Goal: Information Seeking & Learning: Learn about a topic

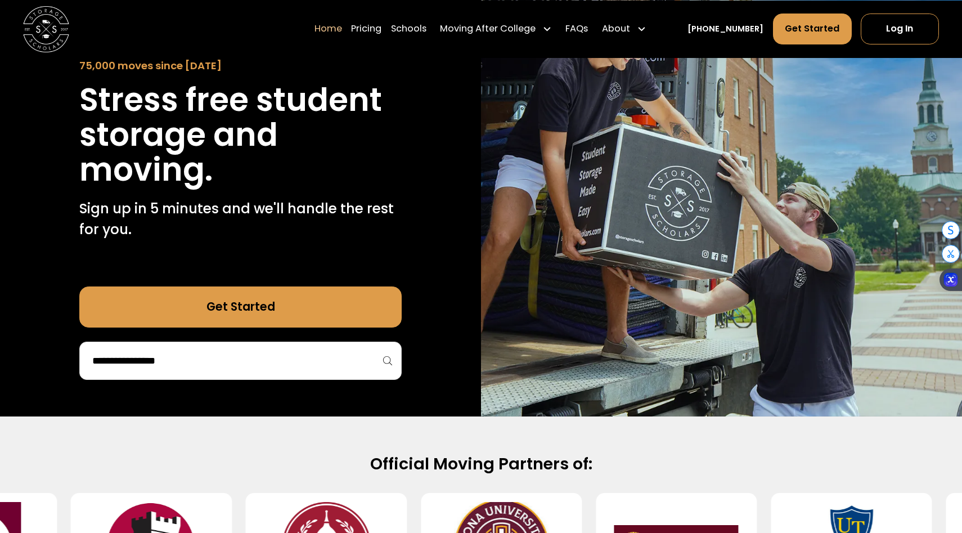
scroll to position [133, 0]
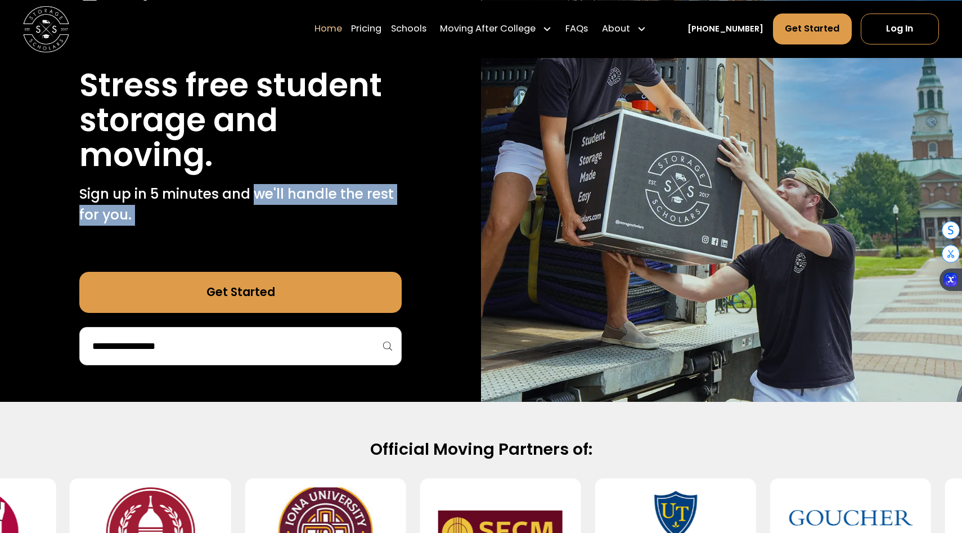
drag, startPoint x: 259, startPoint y: 200, endPoint x: 352, endPoint y: 241, distance: 102.2
click at [352, 241] on div "75,000 moves since [DATE] Stress free student storage and moving. Sign up in 5 …" at bounding box center [240, 181] width 322 height 367
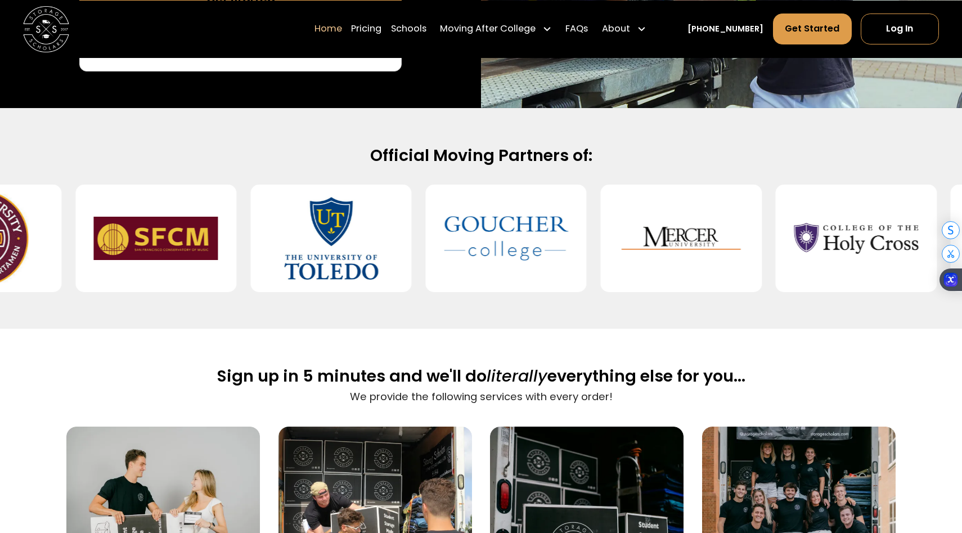
scroll to position [429, 0]
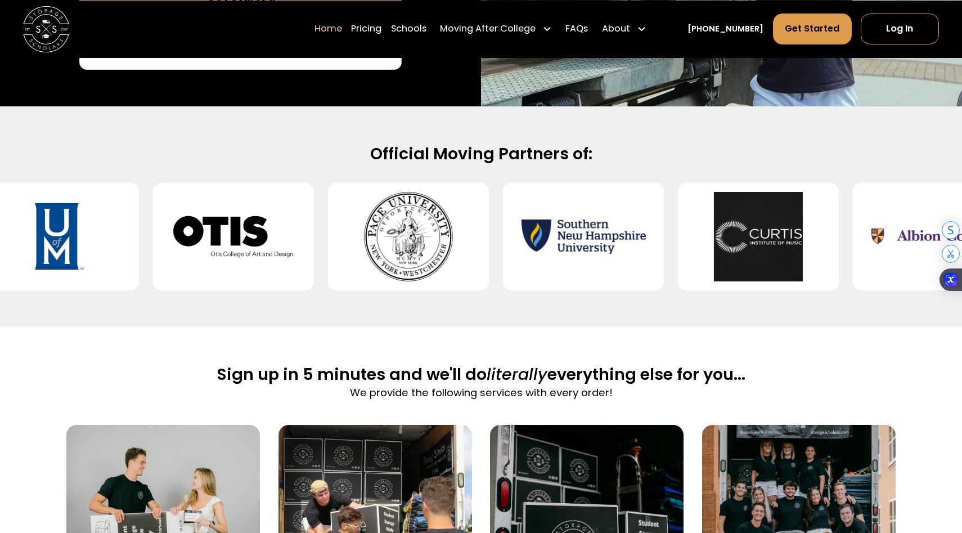
click at [869, 309] on div "Official Moving Partners of:" at bounding box center [481, 216] width 962 height 220
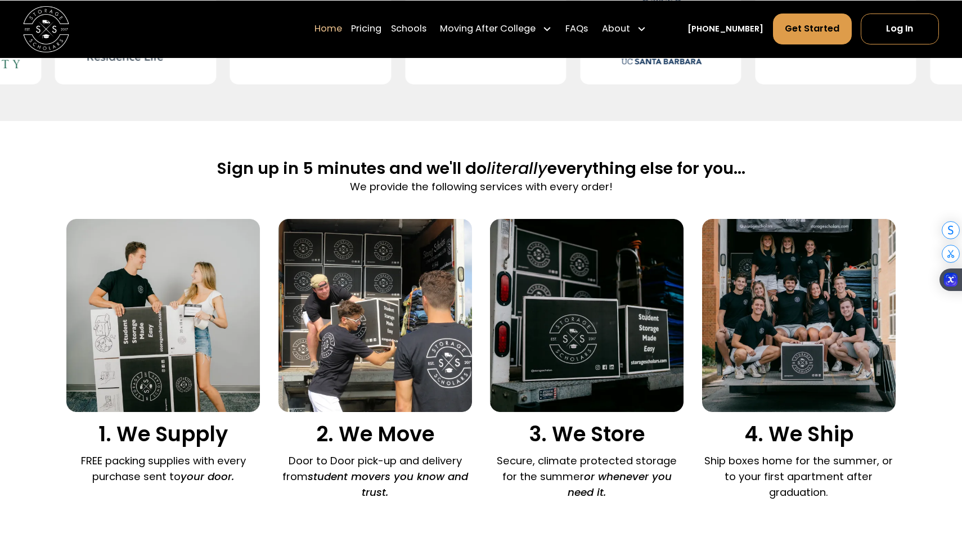
scroll to position [635, 0]
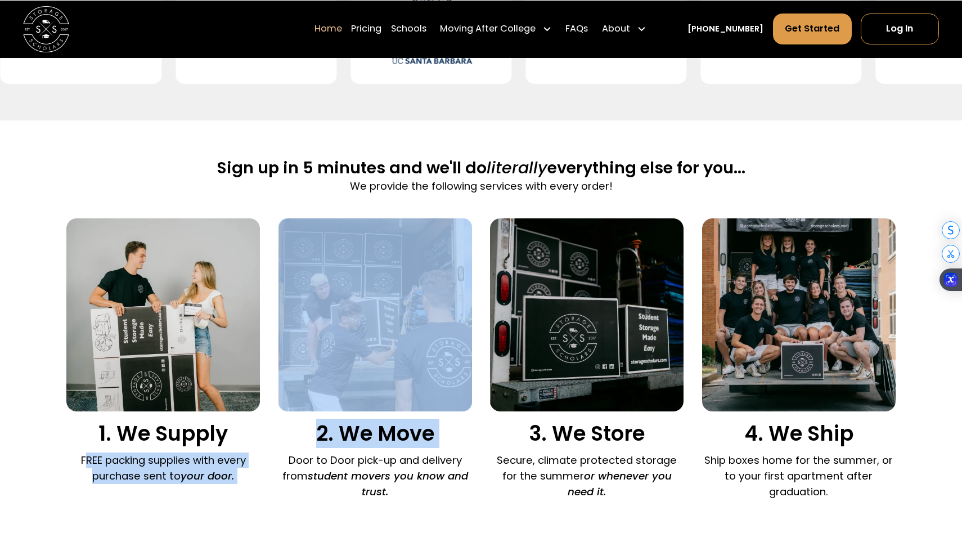
drag, startPoint x: 87, startPoint y: 462, endPoint x: 287, endPoint y: 462, distance: 200.8
click at [288, 462] on div "1. We Supply FREE packing supplies with every purchase sent to your door. 2. We…" at bounding box center [480, 361] width 829 height 287
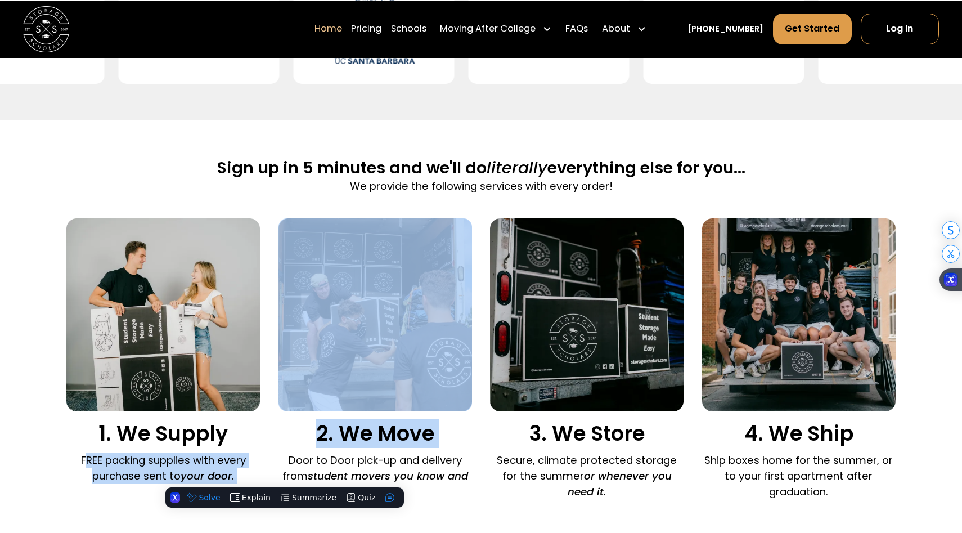
click at [287, 462] on p "Door to Door pick-up and delivery from student movers you know and trust." at bounding box center [374, 475] width 193 height 47
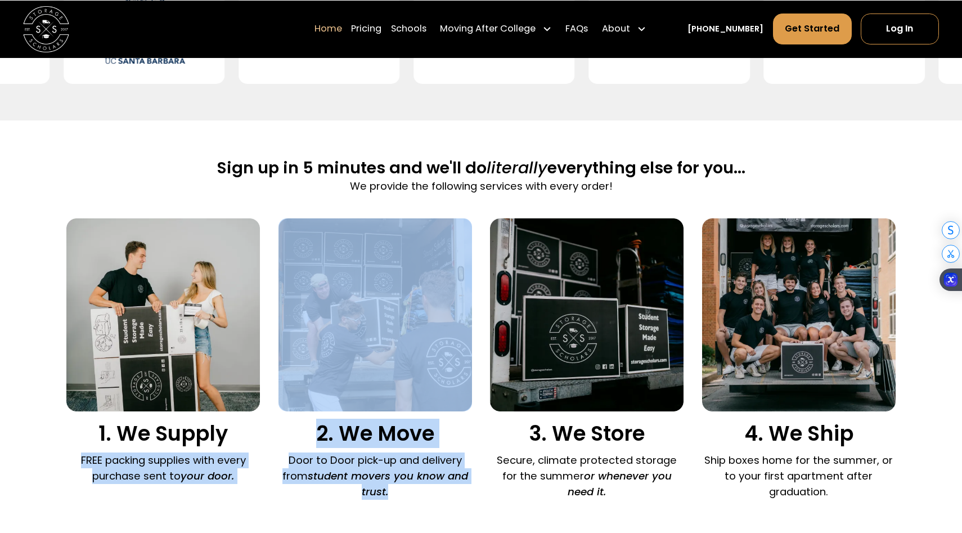
drag, startPoint x: 426, startPoint y: 490, endPoint x: 248, endPoint y: 450, distance: 182.7
click at [248, 449] on div "1. We Supply FREE packing supplies with every purchase sent to your door. 2. We…" at bounding box center [480, 361] width 829 height 287
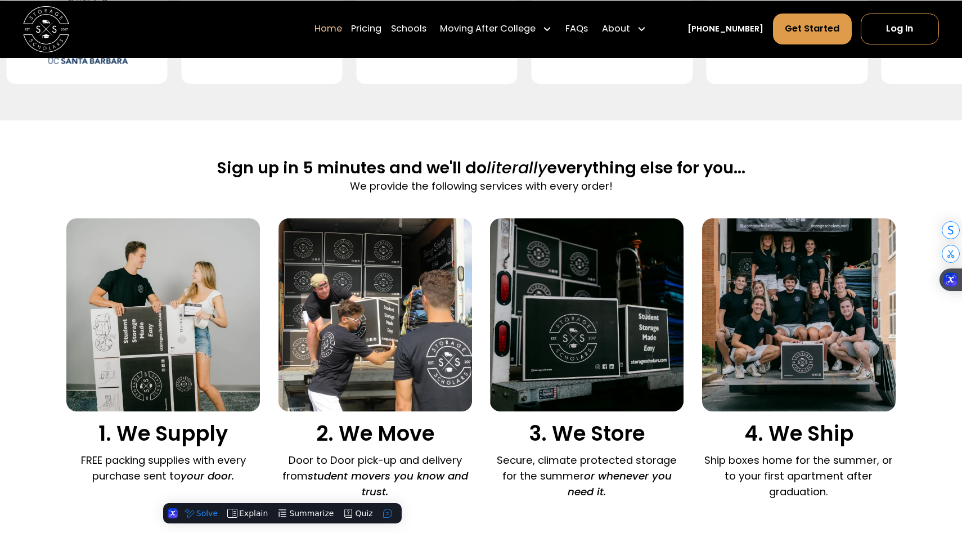
click at [295, 446] on div "2. We Move Door to Door pick-up and delivery from student movers you know and t…" at bounding box center [374, 361] width 193 height 287
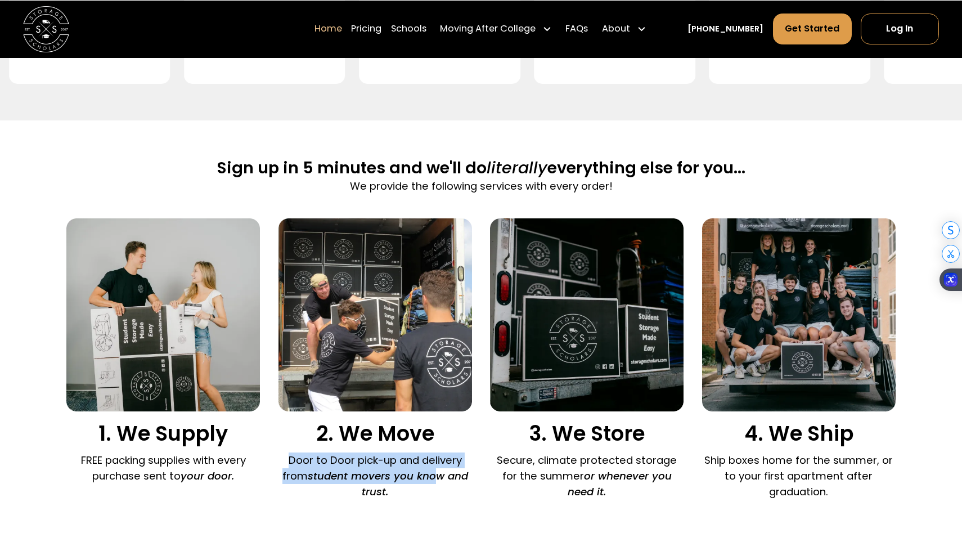
drag, startPoint x: 287, startPoint y: 450, endPoint x: 440, endPoint y: 470, distance: 153.6
click at [440, 470] on div "2. We Move Door to Door pick-up and delivery from student movers you know and t…" at bounding box center [374, 361] width 193 height 287
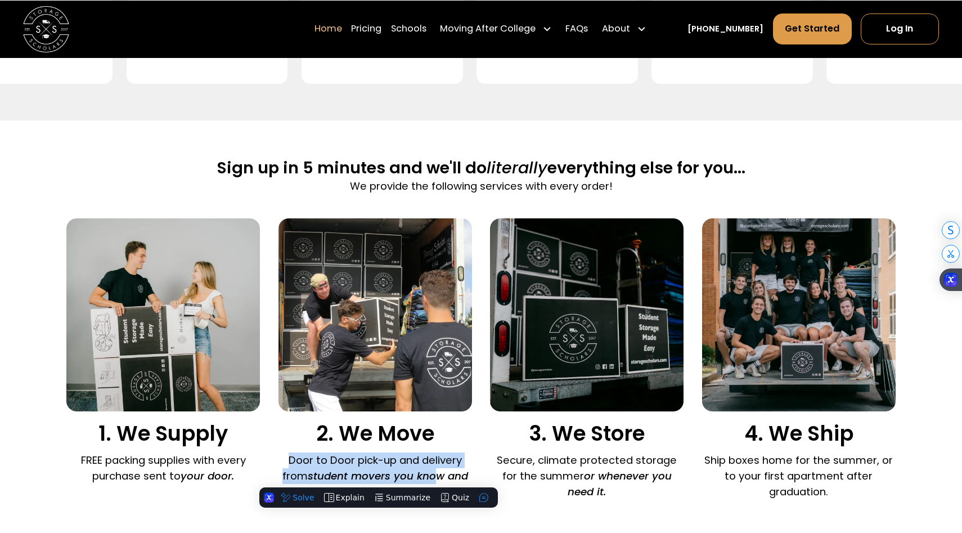
click at [440, 470] on em "student movers you know and trust." at bounding box center [388, 483] width 160 height 30
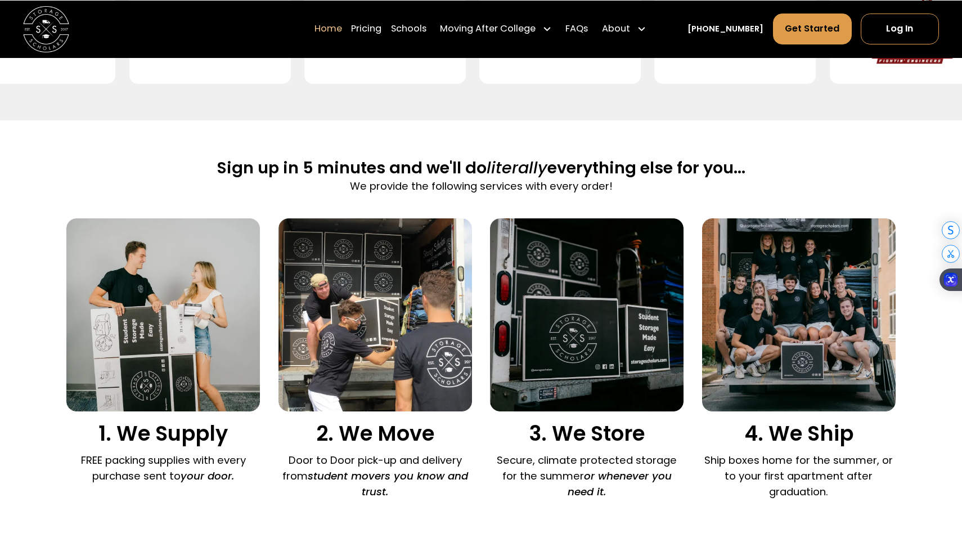
drag, startPoint x: 434, startPoint y: 483, endPoint x: 305, endPoint y: 458, distance: 131.2
click at [305, 458] on p "Door to Door pick-up and delivery from student movers you know and trust." at bounding box center [374, 475] width 193 height 47
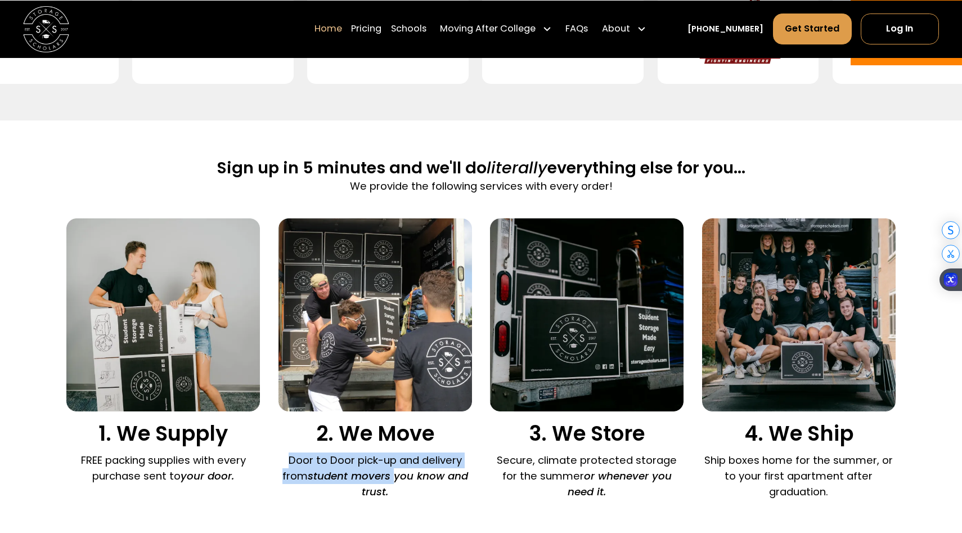
drag, startPoint x: 283, startPoint y: 464, endPoint x: 398, endPoint y: 478, distance: 115.6
click at [398, 478] on p "Door to Door pick-up and delivery from student movers you know and trust." at bounding box center [374, 475] width 193 height 47
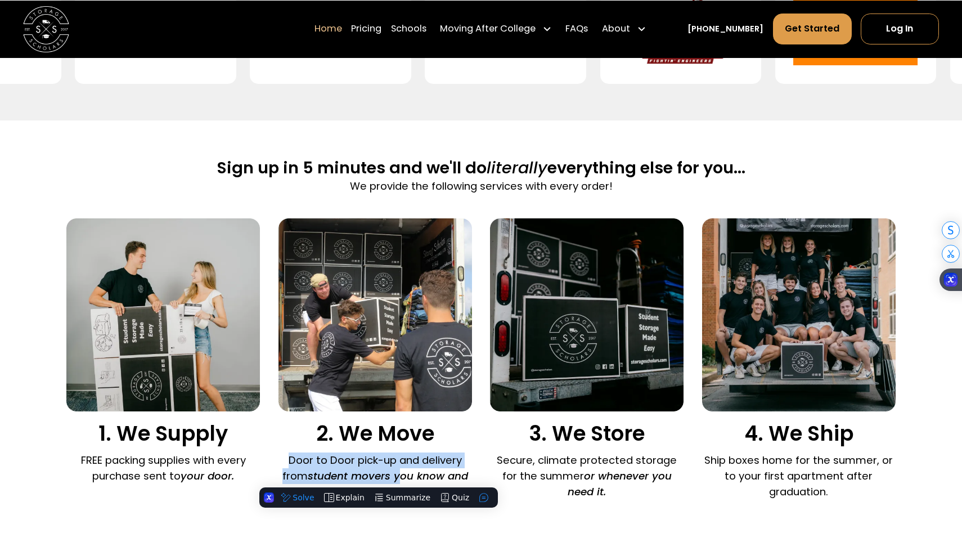
click at [398, 478] on em "student movers you know and trust." at bounding box center [388, 483] width 160 height 30
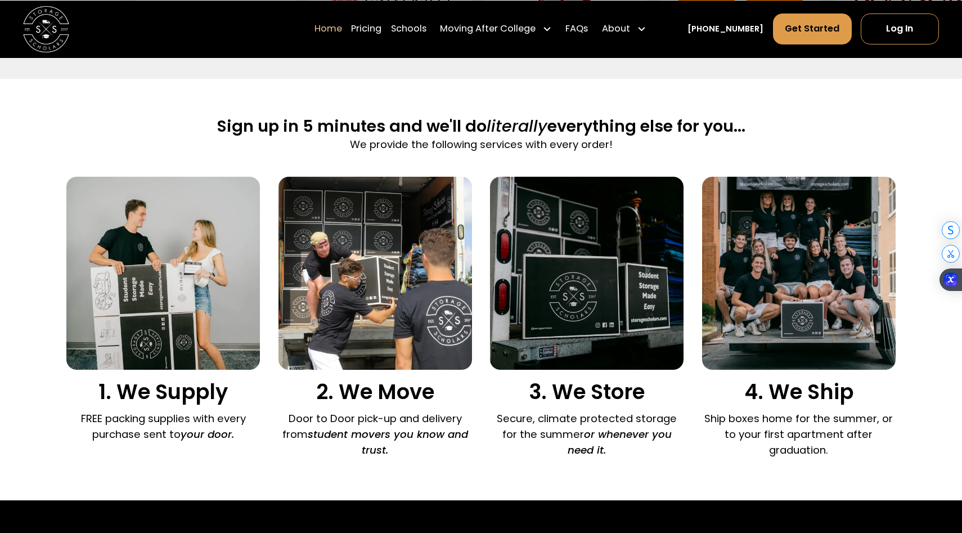
scroll to position [687, 0]
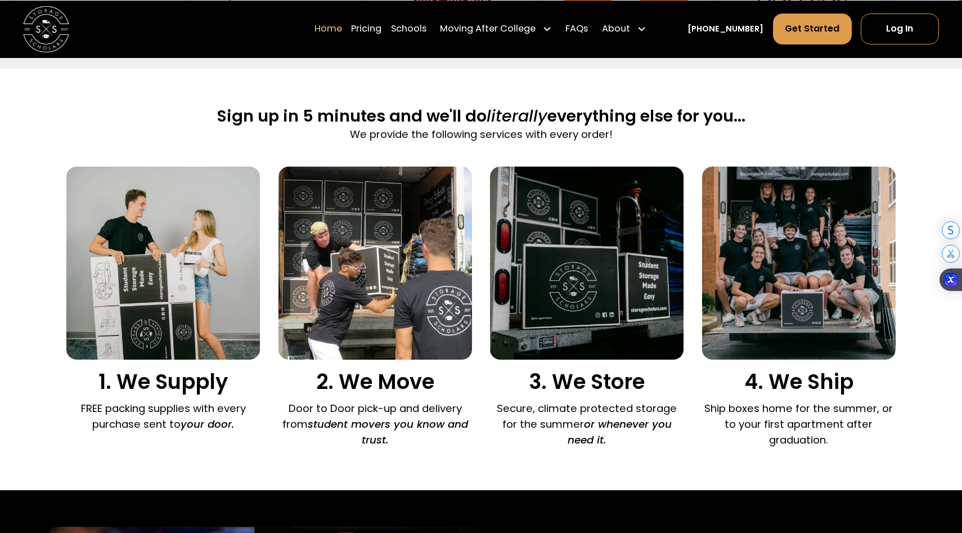
drag, startPoint x: 508, startPoint y: 410, endPoint x: 655, endPoint y: 443, distance: 150.4
click at [655, 443] on p "Secure, climate protected storage for the summer or whenever you need it." at bounding box center [586, 423] width 193 height 47
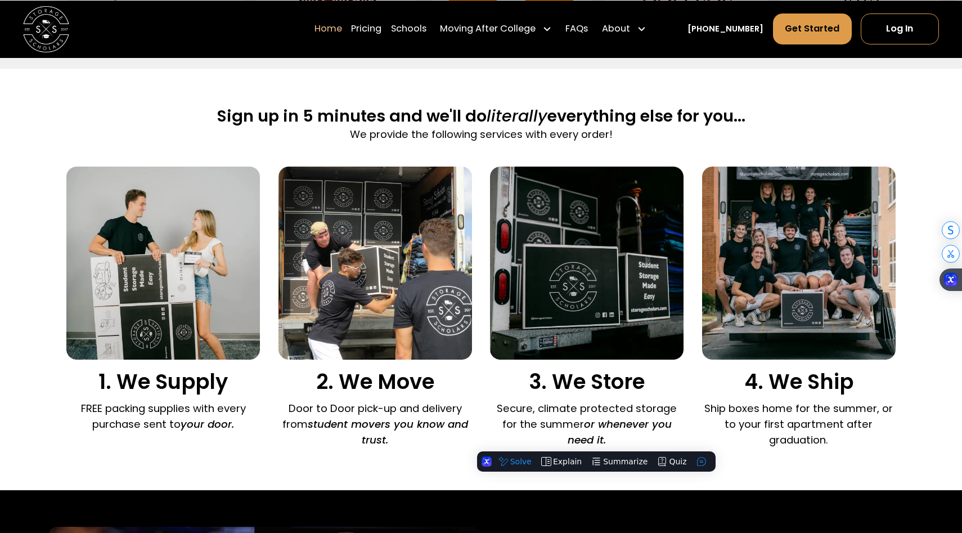
click at [655, 443] on p "Secure, climate protected storage for the summer or whenever you need it." at bounding box center [586, 423] width 193 height 47
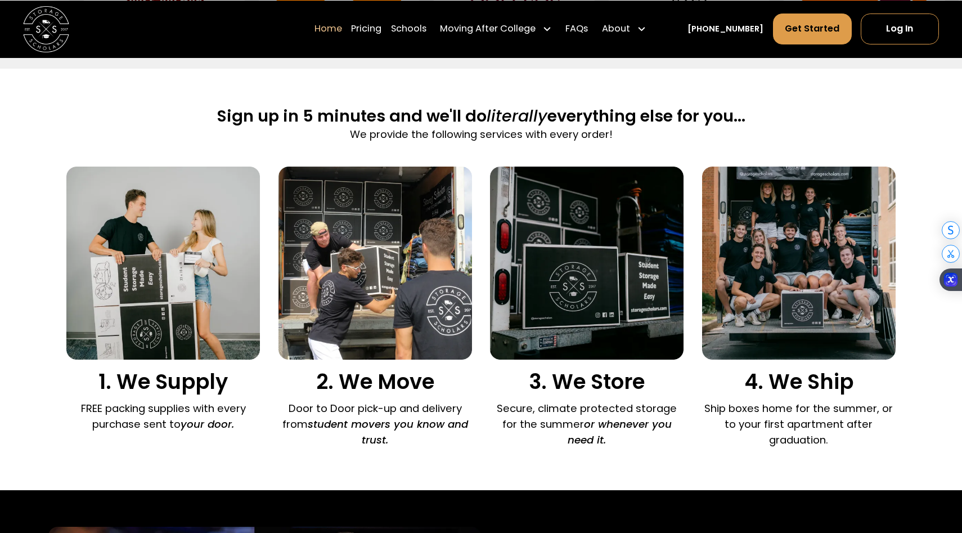
drag, startPoint x: 656, startPoint y: 443, endPoint x: 486, endPoint y: 400, distance: 175.0
click at [486, 400] on div "1. We Supply FREE packing supplies with every purchase sent to your door. 2. We…" at bounding box center [480, 309] width 829 height 287
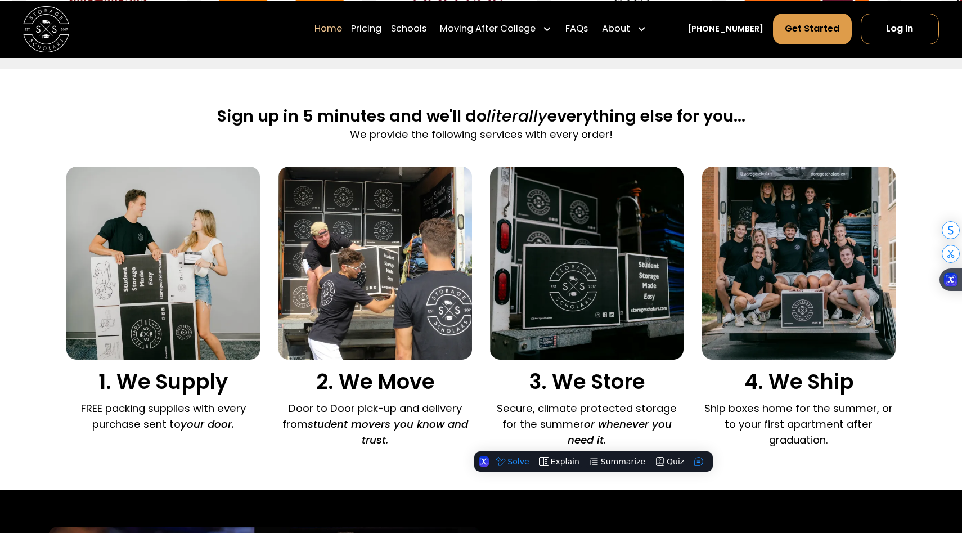
click at [486, 400] on div "1. We Supply FREE packing supplies with every purchase sent to your door. 2. We…" at bounding box center [480, 309] width 829 height 287
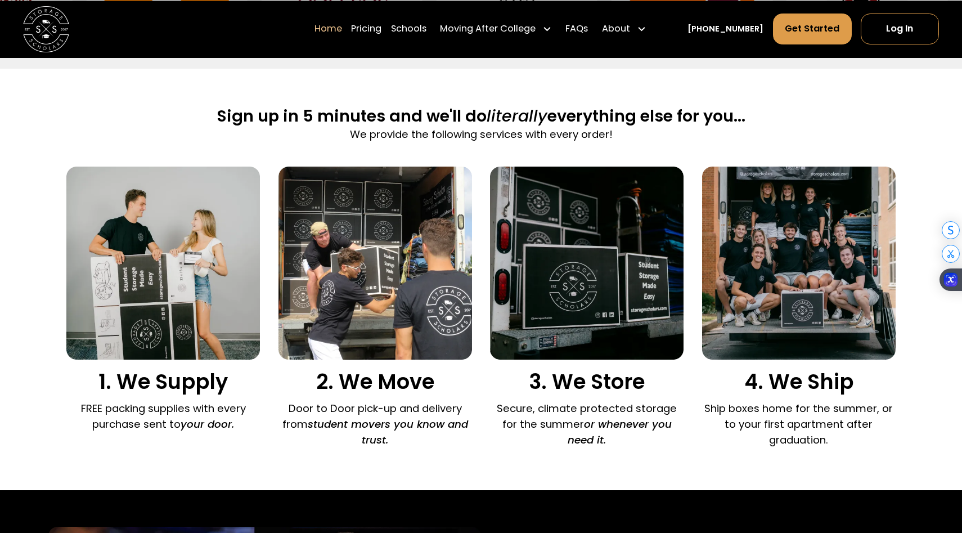
drag, startPoint x: 486, startPoint y: 402, endPoint x: 645, endPoint y: 443, distance: 164.5
click at [647, 443] on div "1. We Supply FREE packing supplies with every purchase sent to your door. 2. We…" at bounding box center [480, 309] width 829 height 287
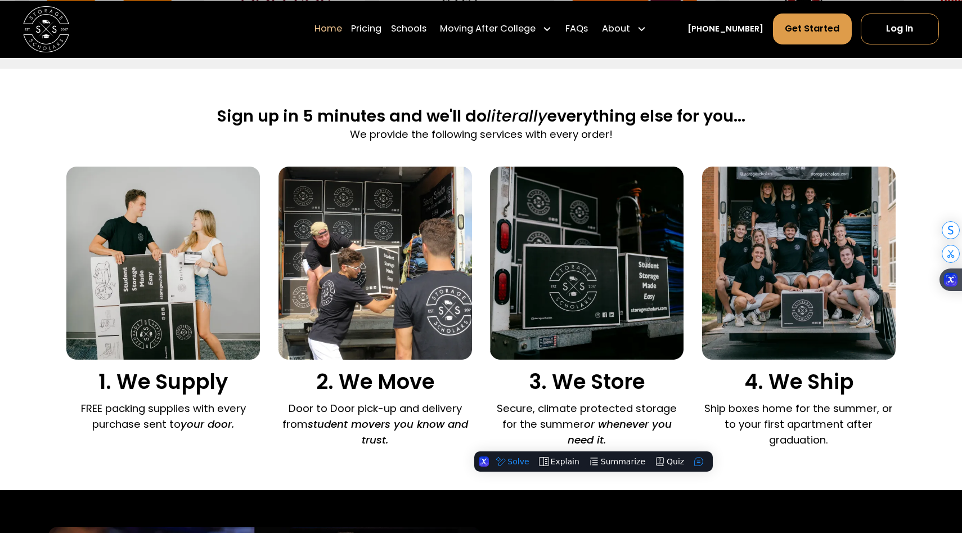
click at [645, 443] on p "Secure, climate protected storage for the summer or whenever you need it." at bounding box center [586, 423] width 193 height 47
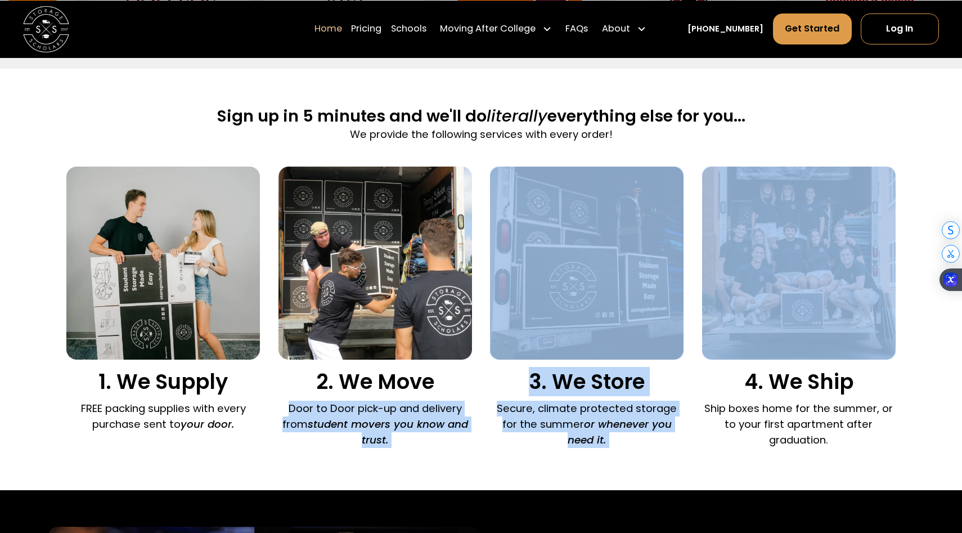
drag, startPoint x: 645, startPoint y: 443, endPoint x: 462, endPoint y: 376, distance: 195.4
click at [462, 376] on div "1. We Supply FREE packing supplies with every purchase sent to your door. 2. We…" at bounding box center [480, 309] width 829 height 287
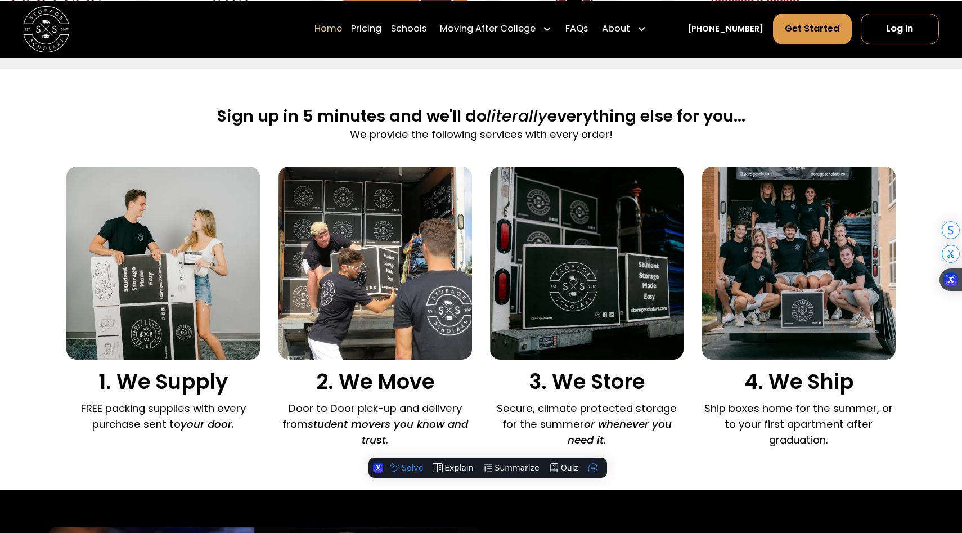
click at [515, 376] on h3 "3. We Store" at bounding box center [586, 381] width 193 height 25
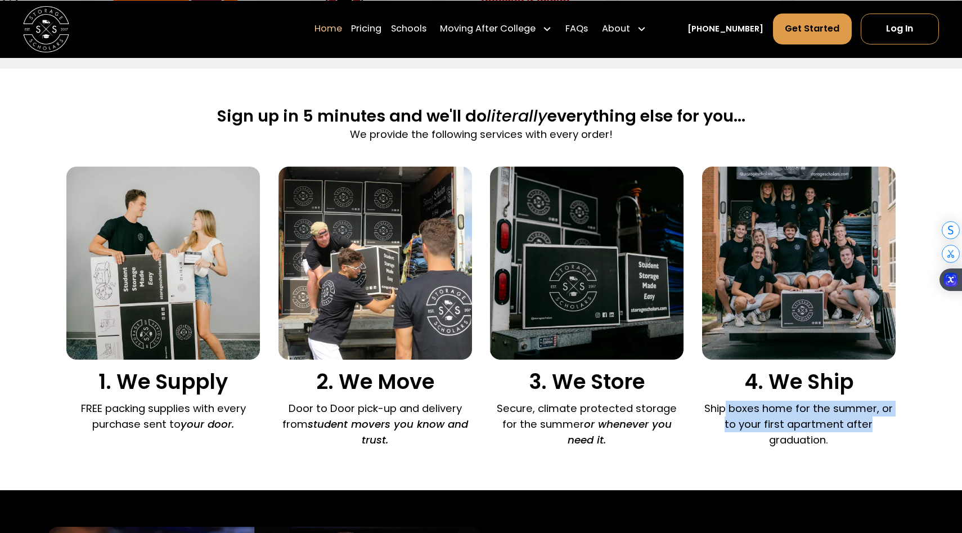
drag, startPoint x: 725, startPoint y: 412, endPoint x: 881, endPoint y: 420, distance: 155.4
click at [881, 420] on p "Ship boxes home for the summer, or to your first apartment after graduation." at bounding box center [798, 423] width 193 height 47
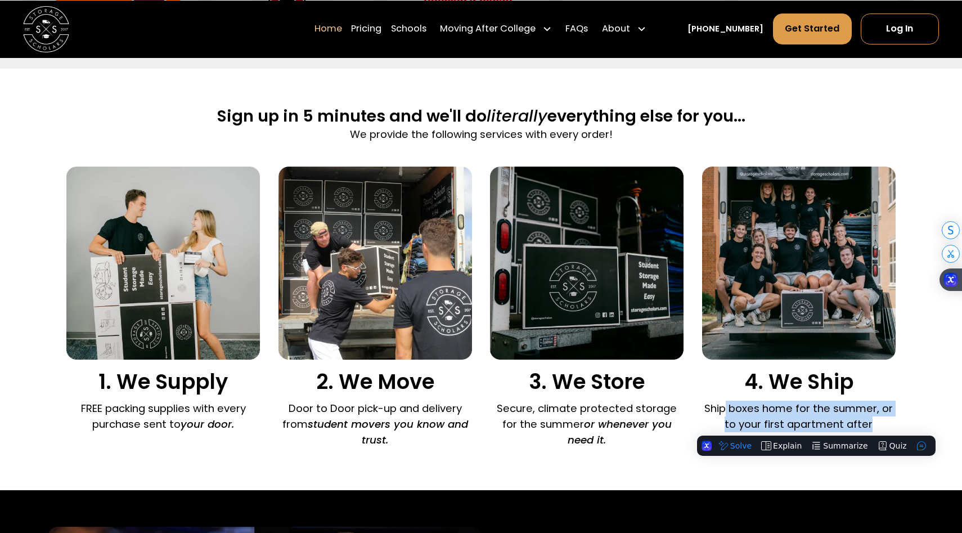
click at [881, 420] on p "Ship boxes home for the summer, or to your first apartment after graduation." at bounding box center [798, 423] width 193 height 47
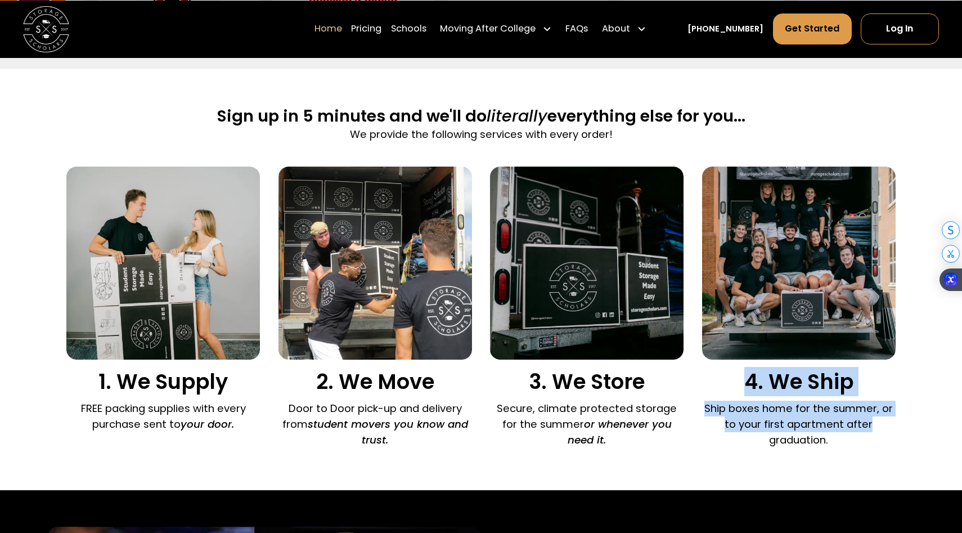
drag, startPoint x: 881, startPoint y: 421, endPoint x: 718, endPoint y: 393, distance: 165.5
click at [718, 393] on div "4. We Ship Ship boxes home for the summer, or to your first apartment after gra…" at bounding box center [798, 309] width 193 height 287
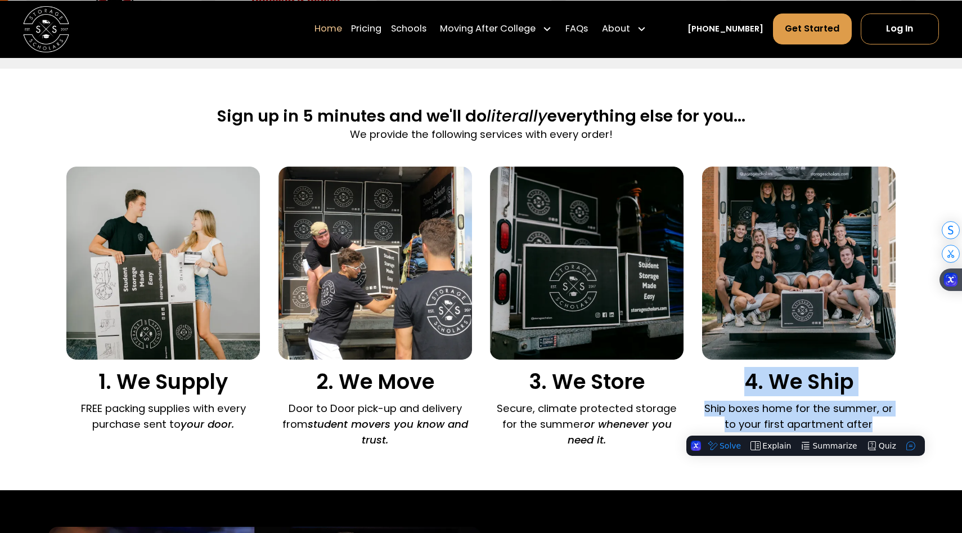
click at [718, 393] on h3 "4. We Ship" at bounding box center [798, 381] width 193 height 25
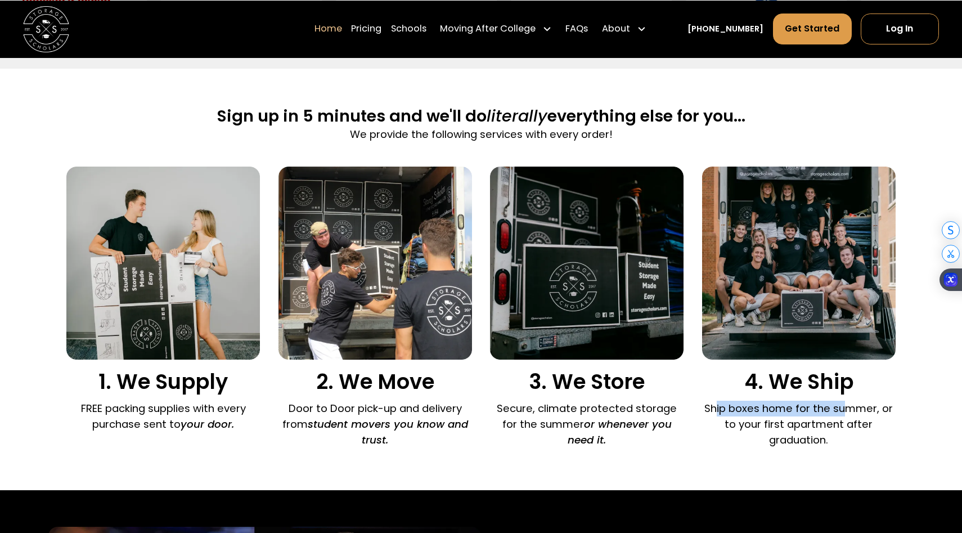
drag, startPoint x: 715, startPoint y: 401, endPoint x: 843, endPoint y: 411, distance: 128.6
click at [843, 411] on p "Ship boxes home for the summer, or to your first apartment after graduation." at bounding box center [798, 423] width 193 height 47
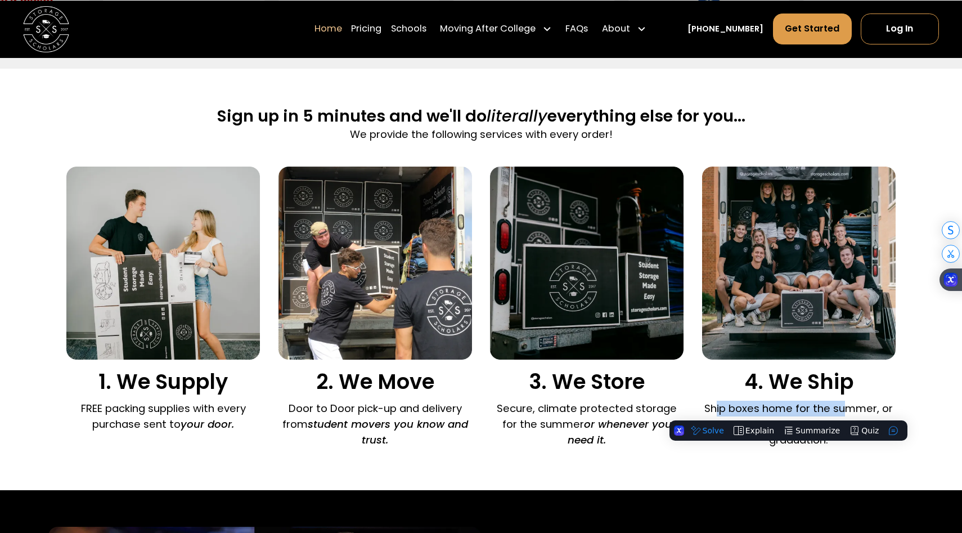
click at [843, 411] on p "Ship boxes home for the summer, or to your first apartment after graduation." at bounding box center [798, 423] width 193 height 47
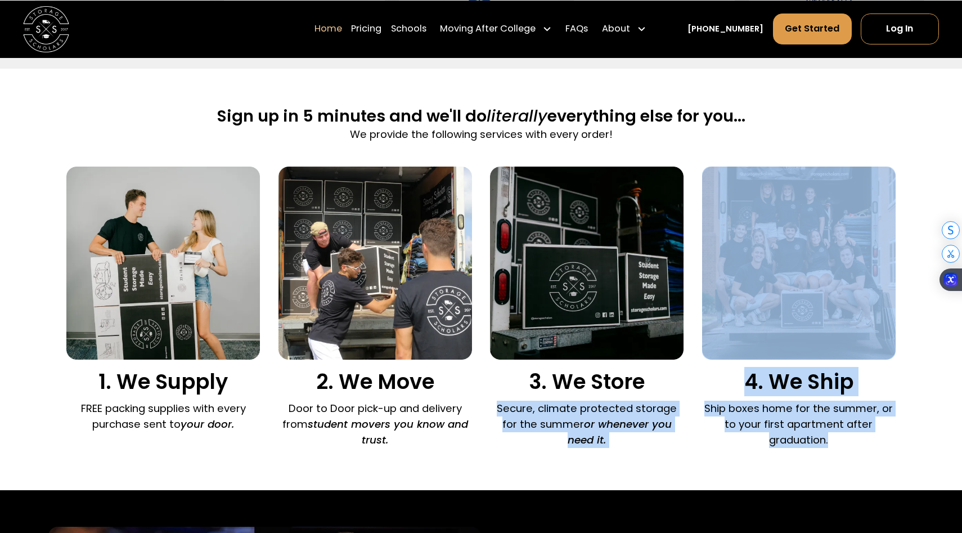
drag, startPoint x: 844, startPoint y: 456, endPoint x: 683, endPoint y: 394, distance: 171.6
click at [683, 394] on div "Sign up in 5 minutes and we'll do literally everything else for you... We provi…" at bounding box center [480, 279] width 829 height 421
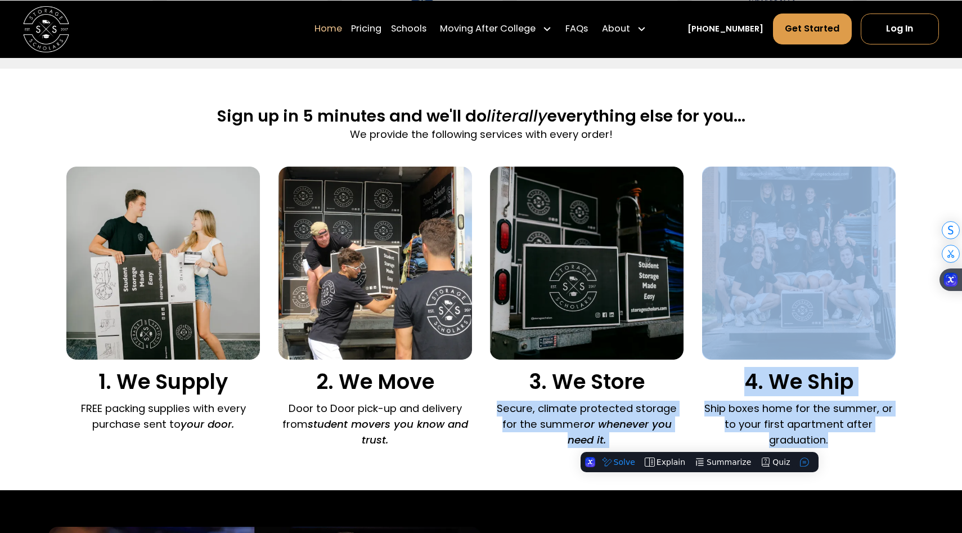
click at [683, 394] on div "1. We Supply FREE packing supplies with every purchase sent to your door. 2. We…" at bounding box center [480, 309] width 829 height 287
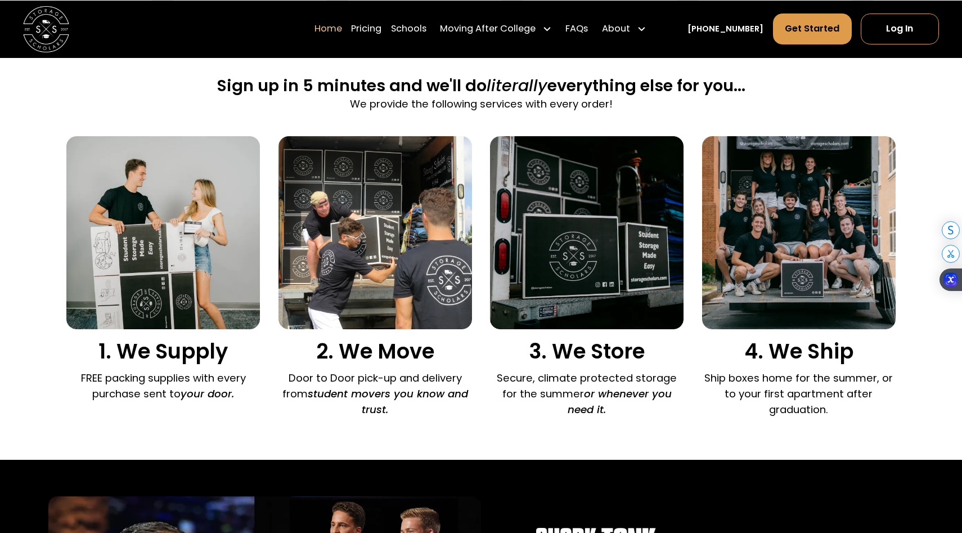
scroll to position [732, 0]
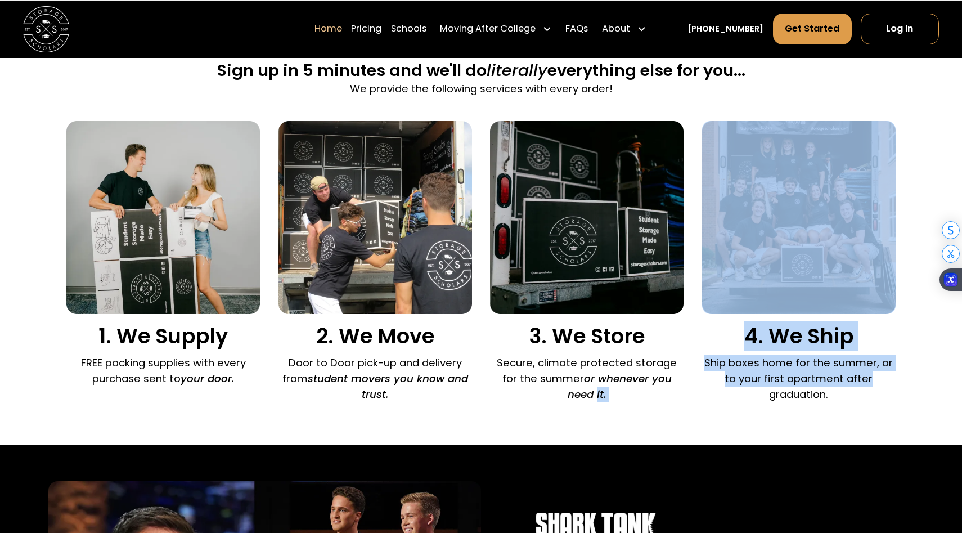
drag, startPoint x: 687, startPoint y: 375, endPoint x: 880, endPoint y: 376, distance: 192.9
click at [882, 377] on div "1. We Supply FREE packing supplies with every purchase sent to your door. 2. We…" at bounding box center [480, 264] width 829 height 287
click at [880, 376] on p "Ship boxes home for the summer, or to your first apartment after graduation." at bounding box center [798, 378] width 193 height 47
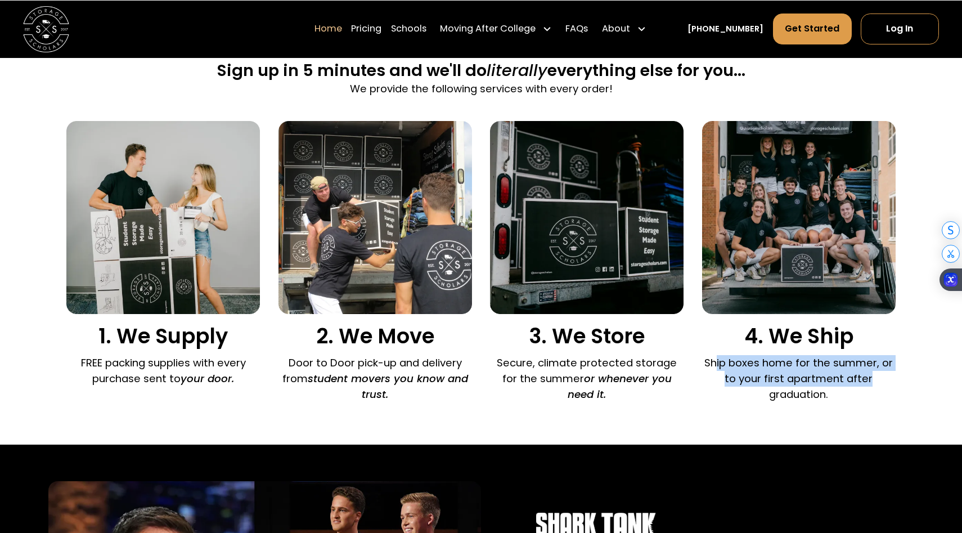
drag, startPoint x: 880, startPoint y: 381, endPoint x: 716, endPoint y: 363, distance: 164.1
click at [716, 363] on p "Ship boxes home for the summer, or to your first apartment after graduation." at bounding box center [798, 378] width 193 height 47
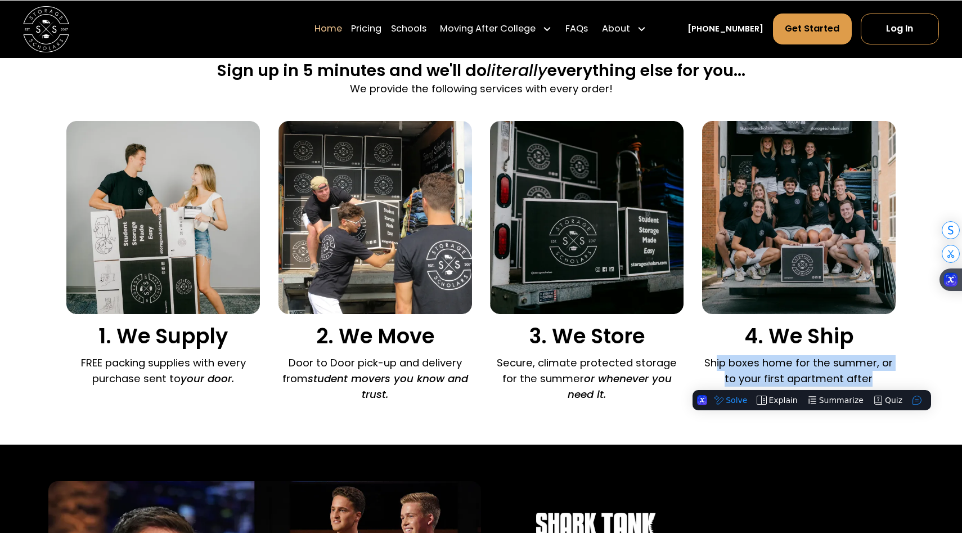
click at [716, 363] on p "Ship boxes home for the summer, or to your first apartment after graduation." at bounding box center [798, 378] width 193 height 47
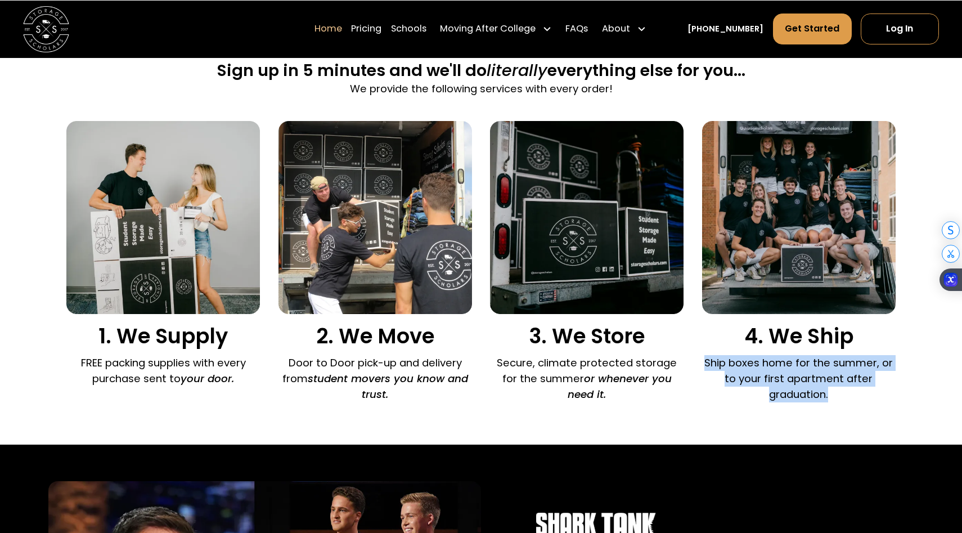
drag, startPoint x: 698, startPoint y: 360, endPoint x: 858, endPoint y: 393, distance: 162.9
click at [858, 393] on div "1. We Supply FREE packing supplies with every purchase sent to your door. 2. We…" at bounding box center [480, 264] width 829 height 287
click at [858, 393] on p "Ship boxes home for the summer, or to your first apartment after graduation." at bounding box center [798, 378] width 193 height 47
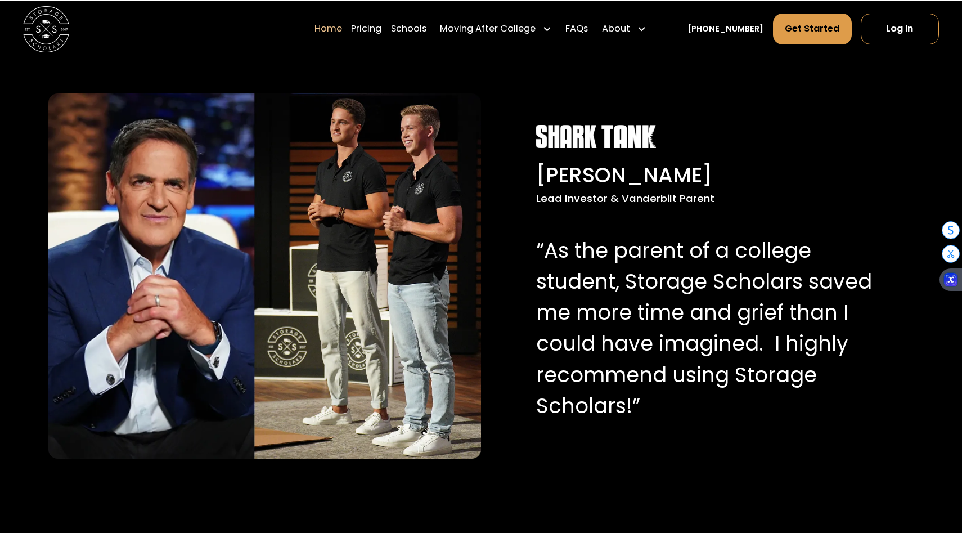
scroll to position [1119, 0]
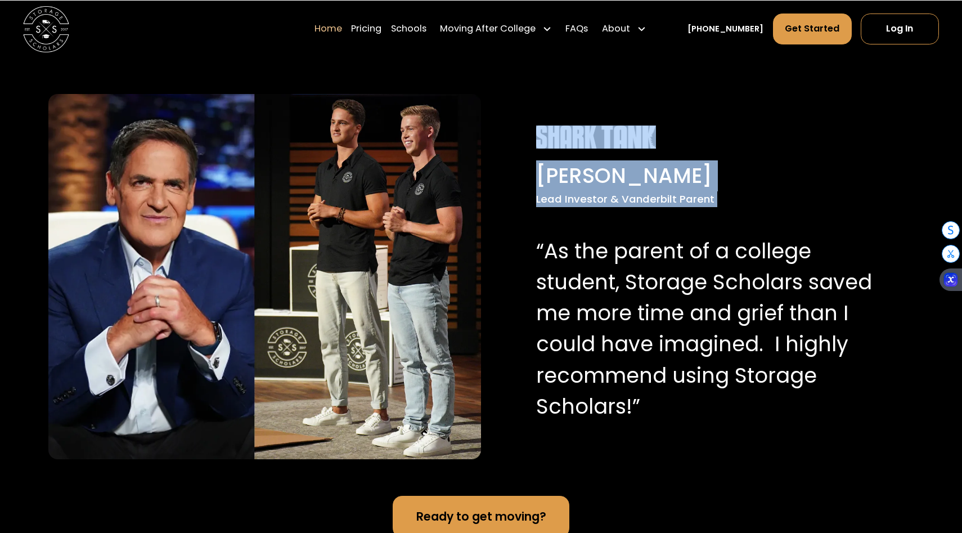
drag, startPoint x: 535, startPoint y: 119, endPoint x: 600, endPoint y: 214, distance: 115.4
click at [600, 214] on div "[PERSON_NAME] Lead Investor & Vanderbilt Parent “As the parent of a college stu…" at bounding box center [480, 276] width 865 height 438
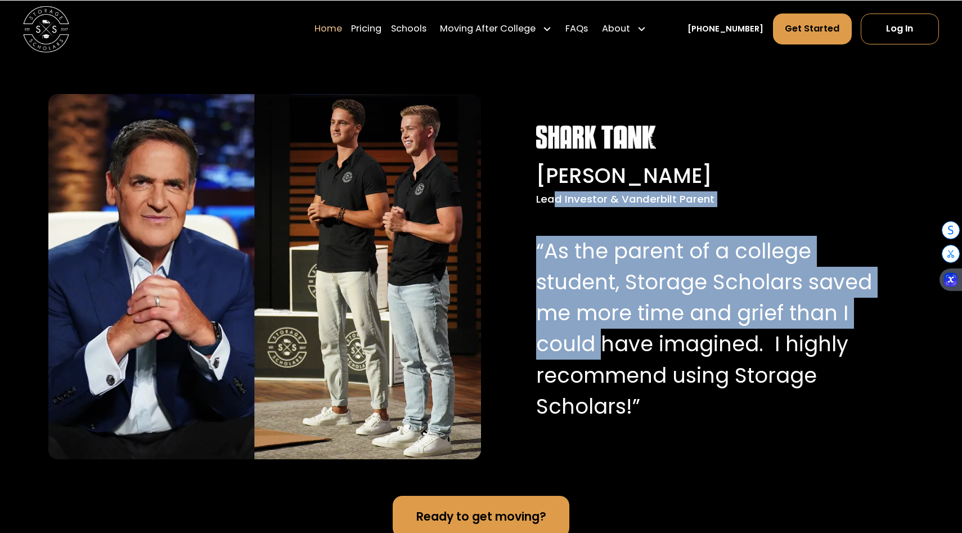
drag, startPoint x: 605, startPoint y: 345, endPoint x: 552, endPoint y: 204, distance: 151.3
click at [552, 204] on div "[PERSON_NAME] Lead Investor & Vanderbilt Parent “As the parent of a college stu…" at bounding box center [706, 276] width 368 height 303
click at [552, 204] on div "Lead Investor & Vanderbilt Parent" at bounding box center [706, 199] width 341 height 16
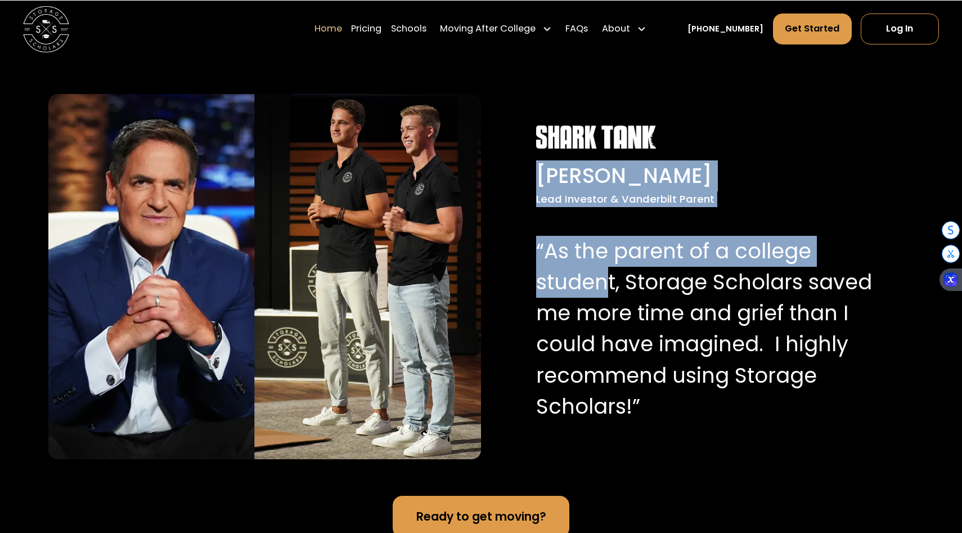
drag, startPoint x: 539, startPoint y: 171, endPoint x: 608, endPoint y: 288, distance: 135.9
click at [608, 288] on div "[PERSON_NAME] Lead Investor & Vanderbilt Parent “As the parent of a college stu…" at bounding box center [706, 276] width 368 height 303
click at [608, 288] on p "“As the parent of a college student, Storage Scholars saved me more time and gr…" at bounding box center [706, 329] width 341 height 187
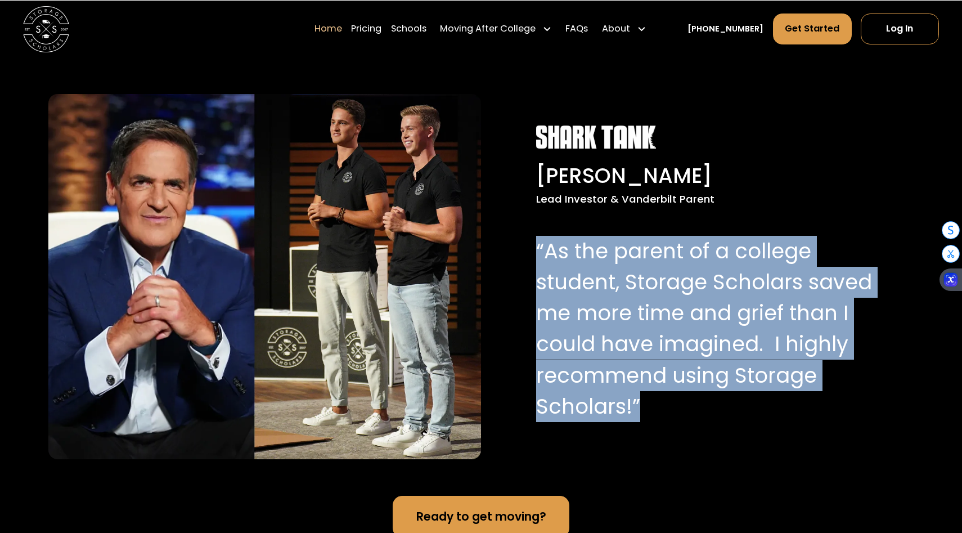
drag, startPoint x: 662, startPoint y: 447, endPoint x: 524, endPoint y: 247, distance: 243.2
click at [524, 247] on div "[PERSON_NAME] Lead Investor & Vanderbilt Parent “As the parent of a college stu…" at bounding box center [480, 276] width 865 height 438
click at [524, 247] on div "[PERSON_NAME] Lead Investor & Vanderbilt Parent “As the parent of a college stu…" at bounding box center [706, 276] width 368 height 303
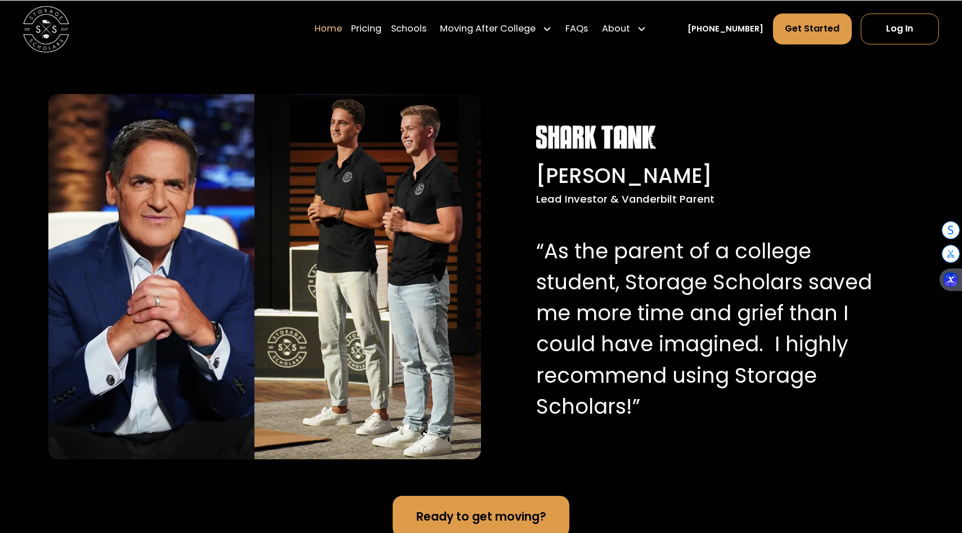
scroll to position [1174, 0]
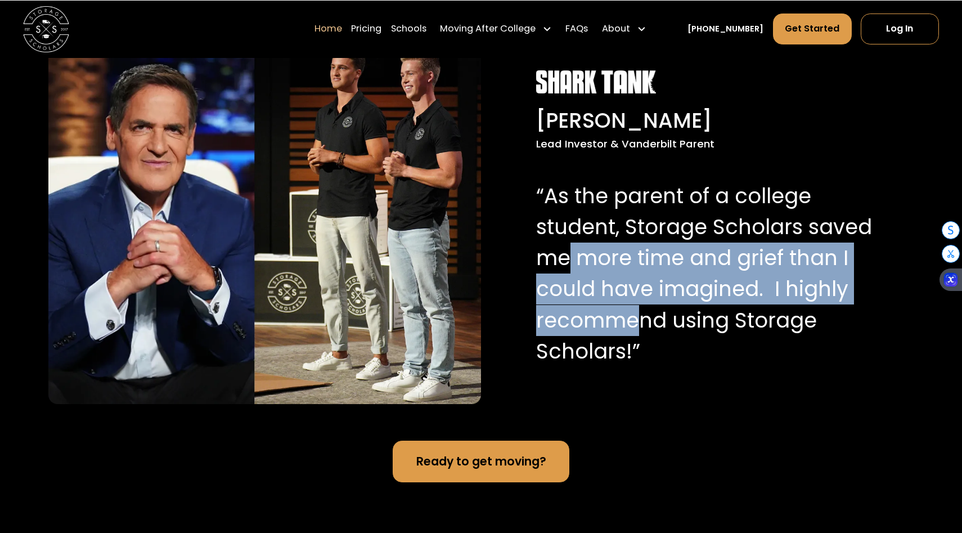
drag, startPoint x: 566, startPoint y: 256, endPoint x: 662, endPoint y: 339, distance: 127.6
click at [662, 339] on p "“As the parent of a college student, Storage Scholars saved me more time and gr…" at bounding box center [706, 274] width 341 height 187
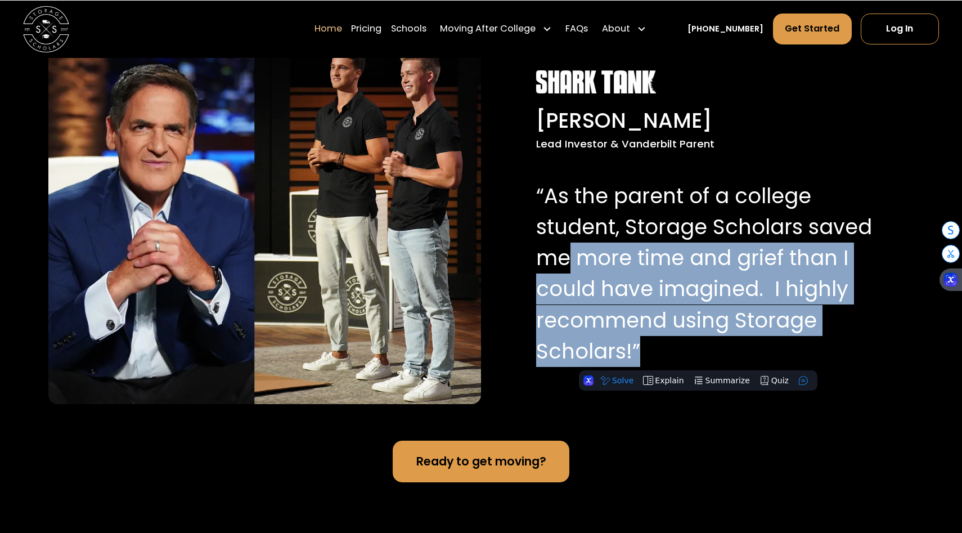
click at [662, 339] on p "“As the parent of a college student, Storage Scholars saved me more time and gr…" at bounding box center [706, 274] width 341 height 187
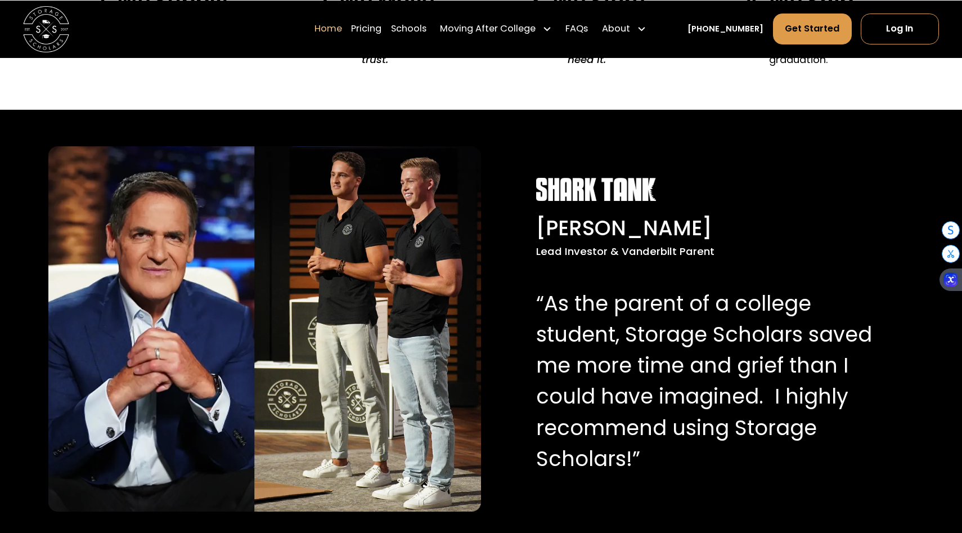
scroll to position [972, 0]
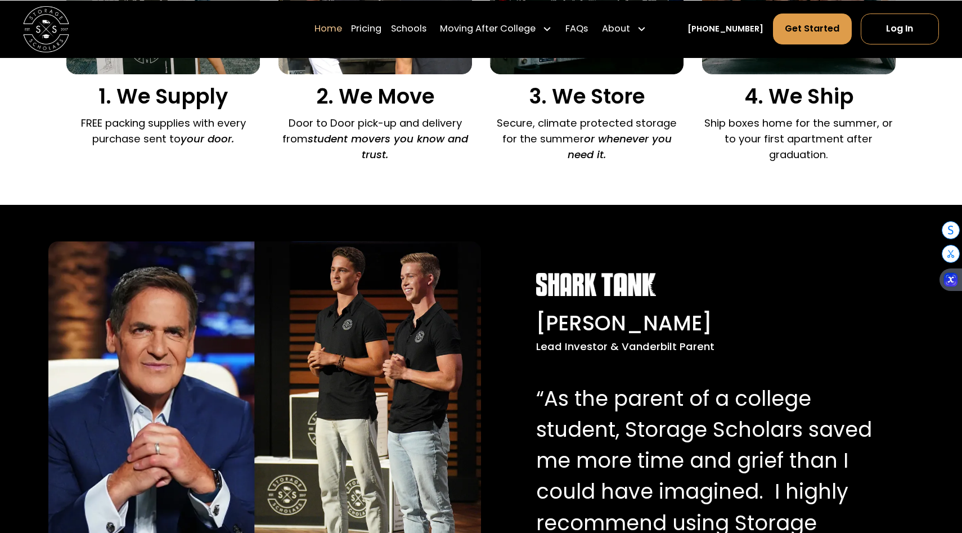
click at [593, 272] on div "[PERSON_NAME] Lead Investor & Vanderbilt Parent “As the parent of a college stu…" at bounding box center [480, 424] width 865 height 438
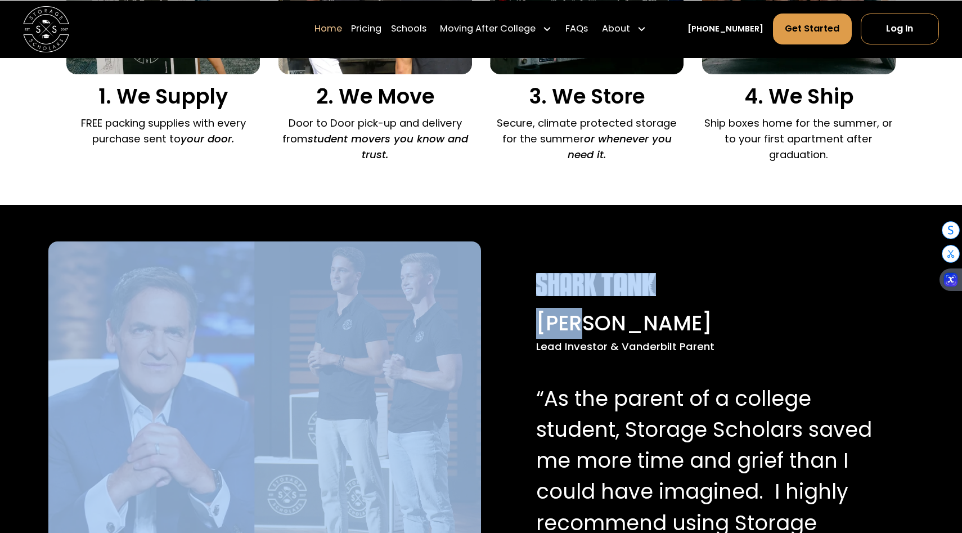
click at [593, 272] on div "[PERSON_NAME] Lead Investor & Vanderbilt Parent “As the parent of a college stu…" at bounding box center [480, 424] width 865 height 438
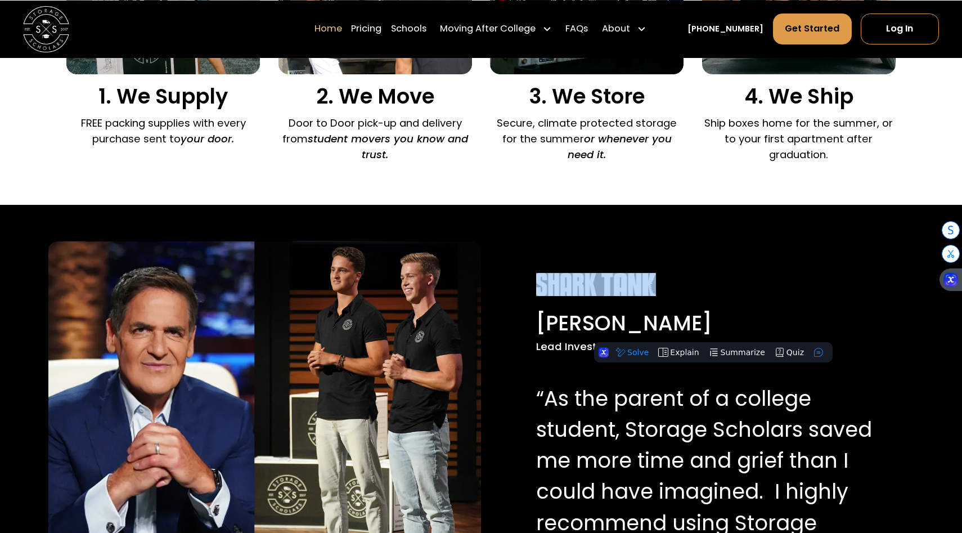
drag, startPoint x: 593, startPoint y: 272, endPoint x: 602, endPoint y: 231, distance: 41.9
click at [593, 272] on div "[PERSON_NAME] Lead Investor & Vanderbilt Parent “As the parent of a college stu…" at bounding box center [480, 424] width 865 height 438
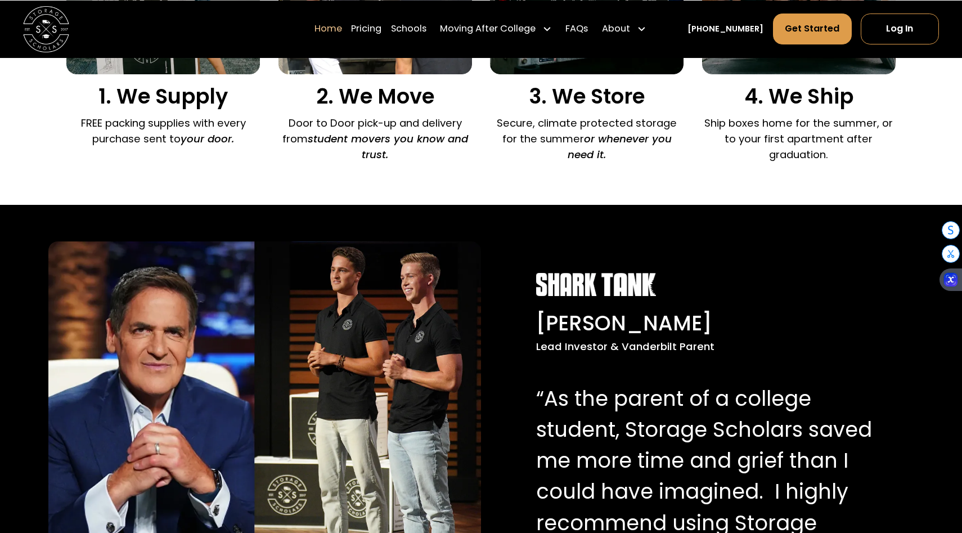
click at [659, 282] on div at bounding box center [706, 285] width 341 height 24
drag, startPoint x: 677, startPoint y: 283, endPoint x: 530, endPoint y: 281, distance: 146.8
click at [530, 281] on div "[PERSON_NAME] Lead Investor & Vanderbilt Parent “As the parent of a college stu…" at bounding box center [706, 424] width 368 height 303
copy img
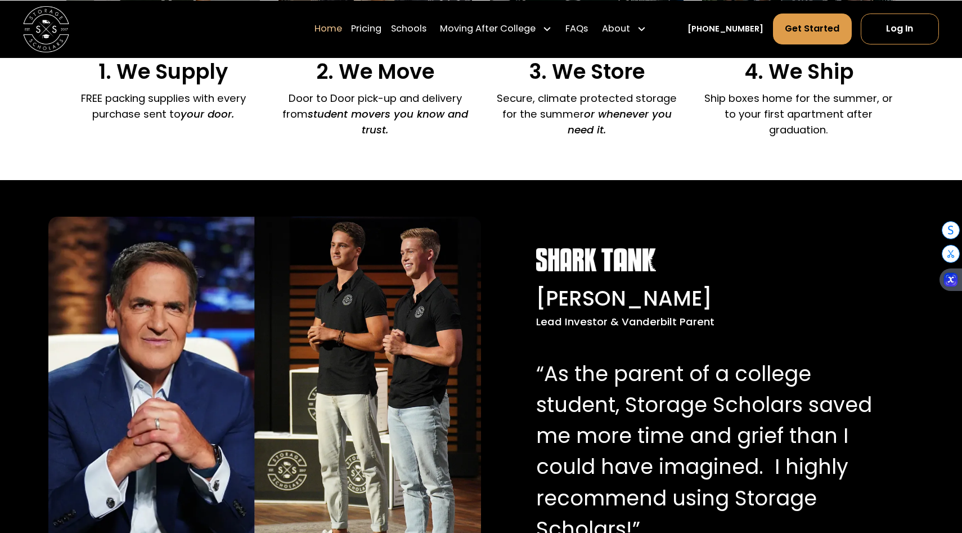
click at [494, 191] on div "[PERSON_NAME] Lead Investor & Vanderbilt Parent “As the parent of a college stu…" at bounding box center [480, 399] width 865 height 438
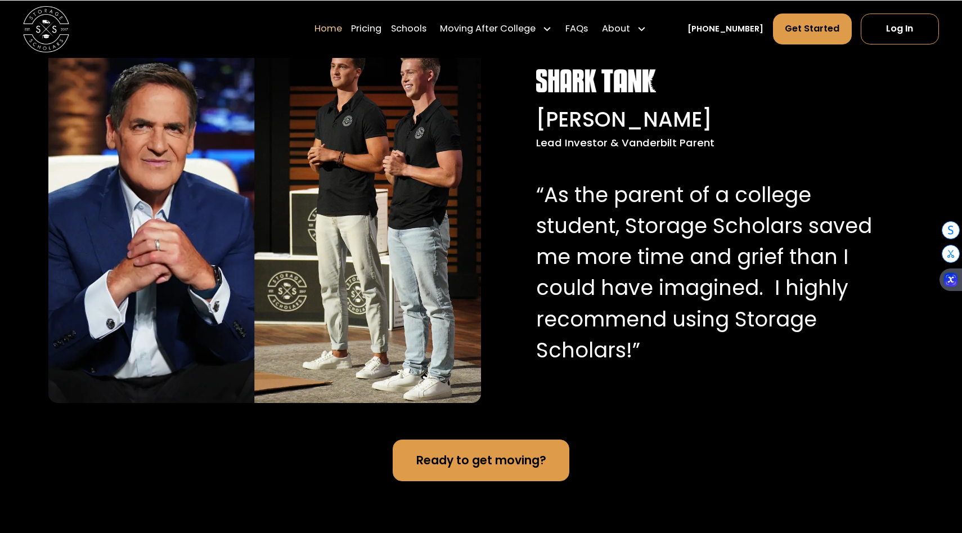
scroll to position [1185, 0]
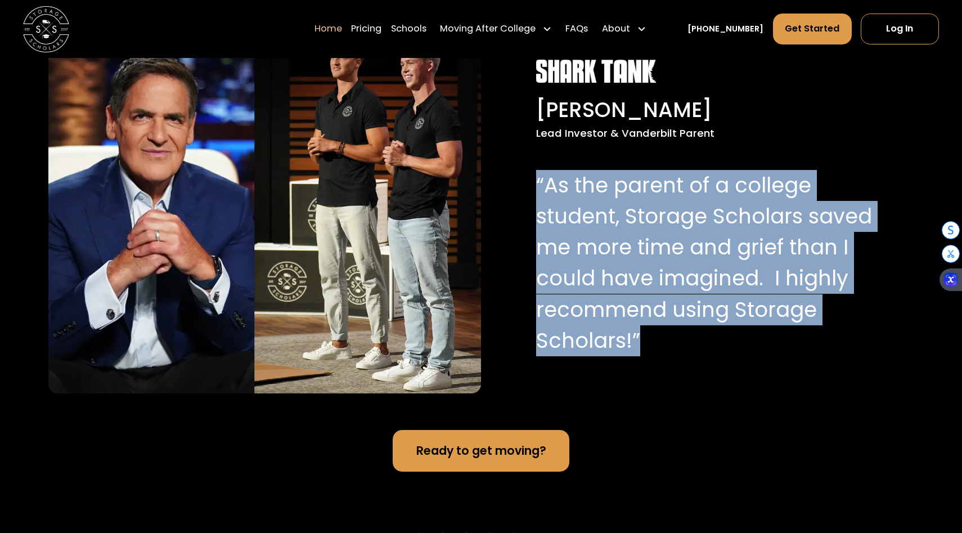
drag, startPoint x: 664, startPoint y: 370, endPoint x: 526, endPoint y: 192, distance: 225.7
click at [526, 192] on div "[PERSON_NAME] Lead Investor & Vanderbilt Parent “As the parent of a college stu…" at bounding box center [480, 211] width 865 height 438
click at [526, 192] on div "[PERSON_NAME] Lead Investor & Vanderbilt Parent “As the parent of a college stu…" at bounding box center [706, 211] width 368 height 303
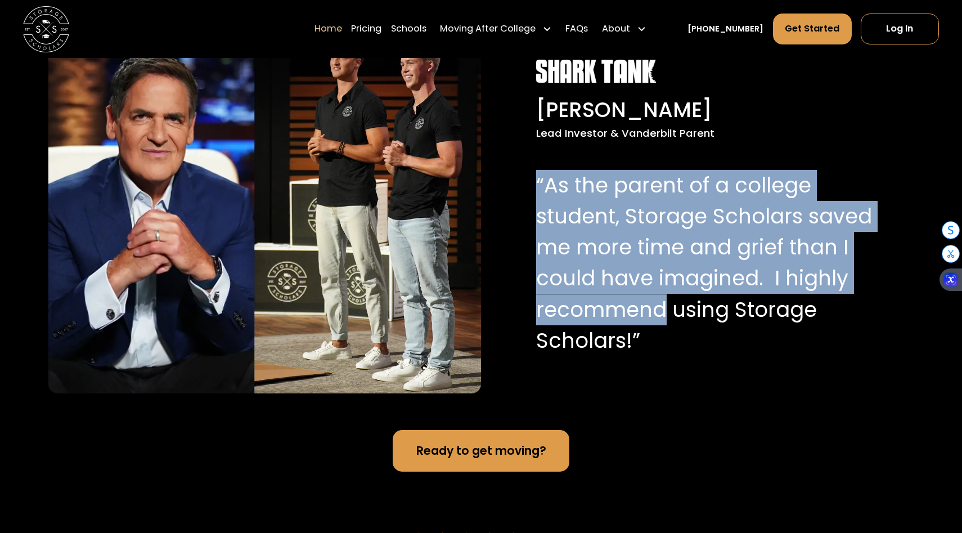
drag, startPoint x: 526, startPoint y: 192, endPoint x: 611, endPoint y: 322, distance: 155.7
click at [612, 322] on div "[PERSON_NAME] Lead Investor & Vanderbilt Parent “As the parent of a college stu…" at bounding box center [706, 211] width 368 height 303
click at [611, 322] on p "“As the parent of a college student, Storage Scholars saved me more time and gr…" at bounding box center [706, 263] width 341 height 187
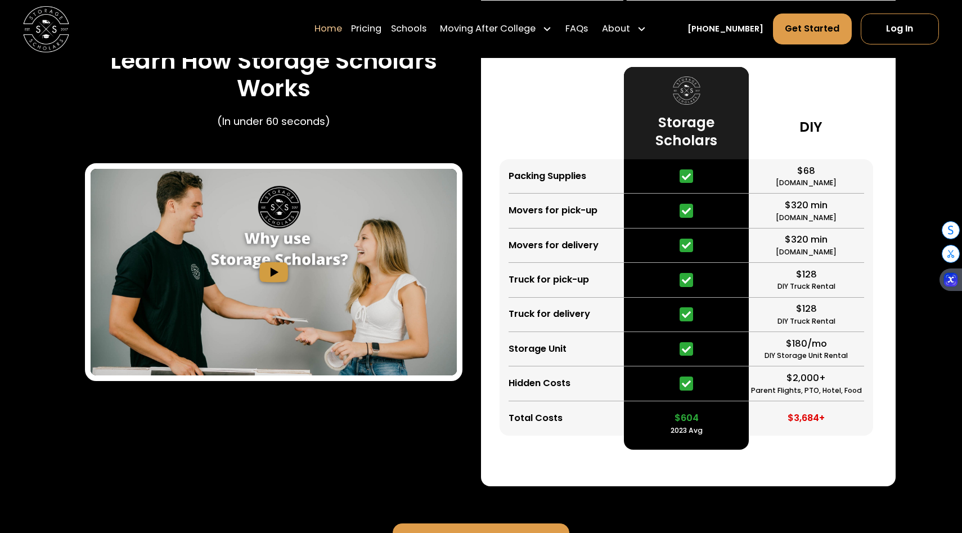
scroll to position [2185, 0]
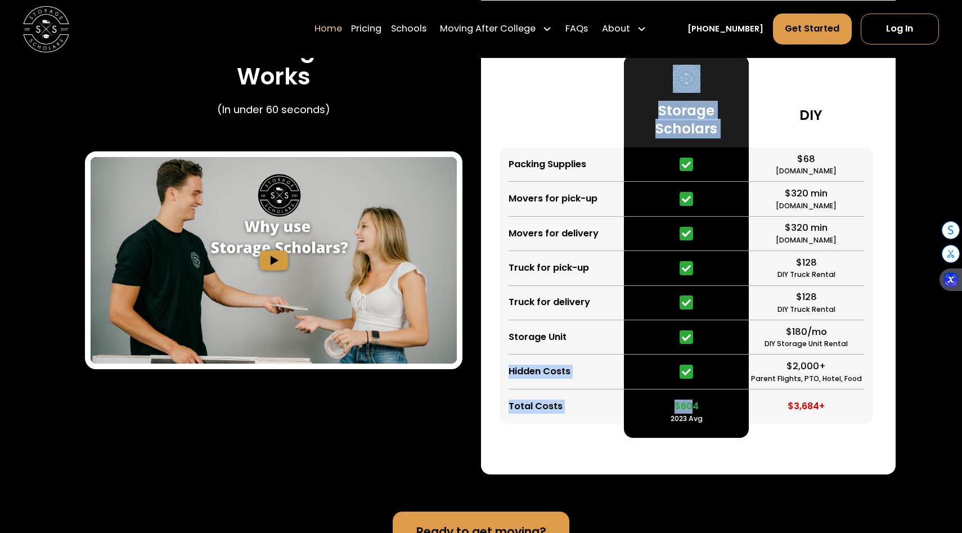
drag, startPoint x: 589, startPoint y: 352, endPoint x: 689, endPoint y: 413, distance: 117.6
click at [689, 413] on div "Packing Supplies Movers for pick-up Movers for delivery Truck for pick-up Truck…" at bounding box center [687, 246] width 377 height 382
click at [689, 413] on div "2023 Avg" at bounding box center [686, 418] width 32 height 10
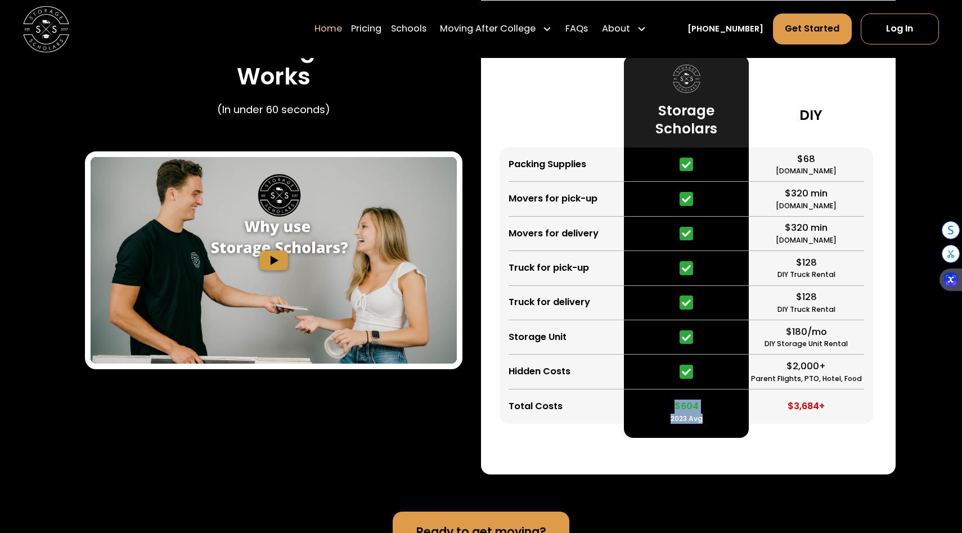
drag, startPoint x: 727, startPoint y: 420, endPoint x: 643, endPoint y: 394, distance: 87.7
click at [644, 394] on div "$604 2023 Avg" at bounding box center [686, 406] width 125 height 34
click at [643, 394] on div "$604 2023 Avg" at bounding box center [686, 406] width 125 height 34
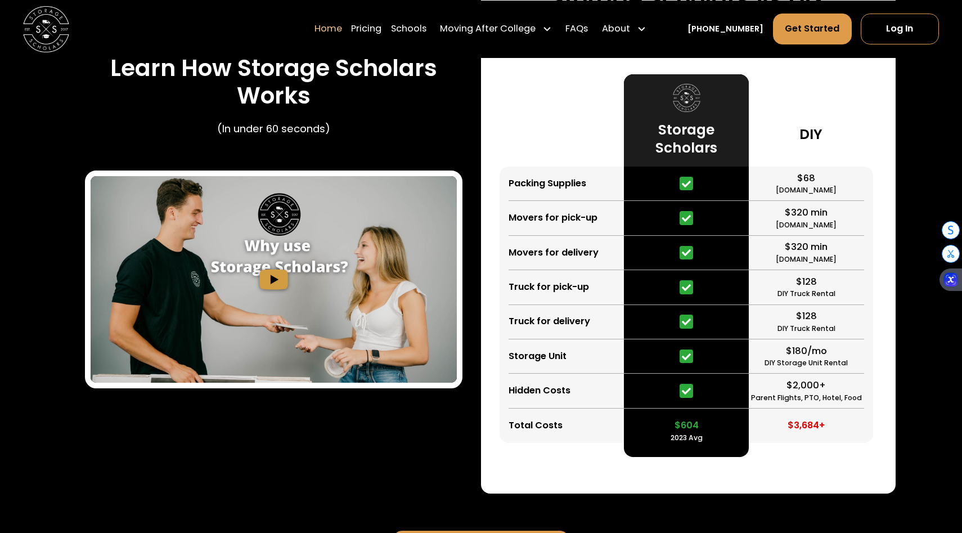
scroll to position [2161, 0]
